Goal: Task Accomplishment & Management: Manage account settings

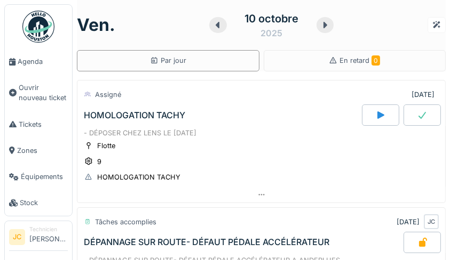
click at [31, 130] on link "Tickets" at bounding box center [38, 125] width 67 height 26
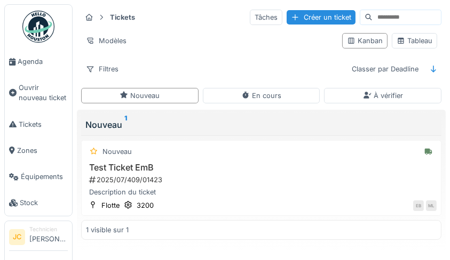
click at [414, 40] on div "Tableau" at bounding box center [414, 41] width 36 height 10
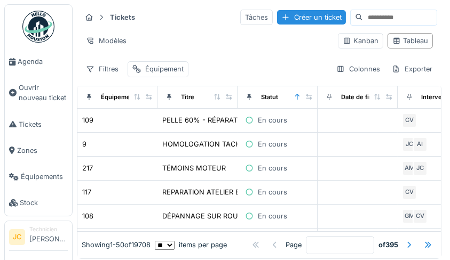
click at [221, 148] on div "HOMOLOGATION TACHY" at bounding box center [203, 144] width 83 height 10
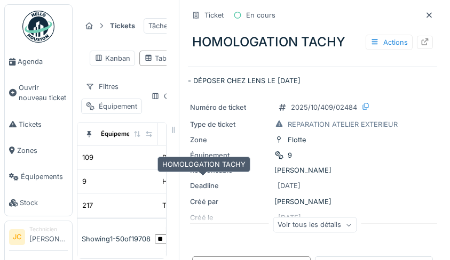
click at [420, 43] on icon at bounding box center [424, 41] width 9 height 7
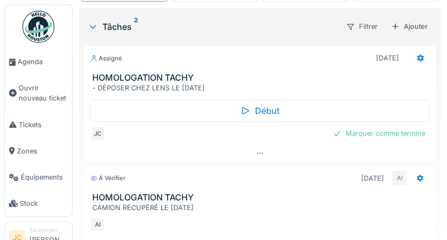
scroll to position [210, 0]
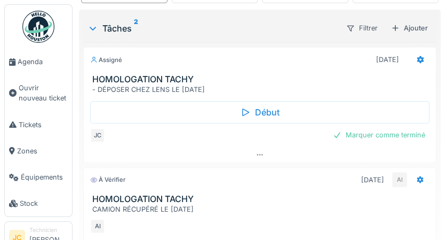
click at [393, 137] on div "Marquer comme terminé" at bounding box center [379, 135] width 101 height 14
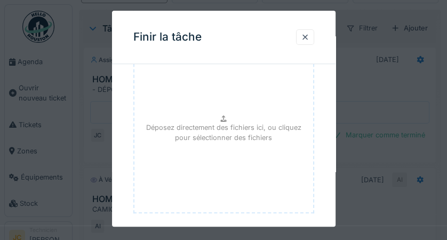
scroll to position [166, 0]
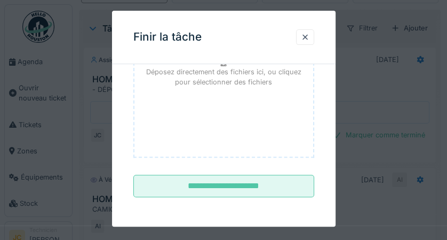
click at [271, 192] on input "**********" at bounding box center [223, 186] width 181 height 22
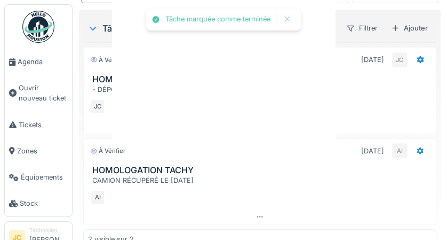
scroll to position [0, 0]
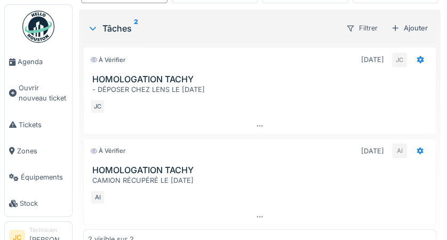
click at [40, 30] on img at bounding box center [38, 27] width 32 height 32
